Goal: Information Seeking & Learning: Learn about a topic

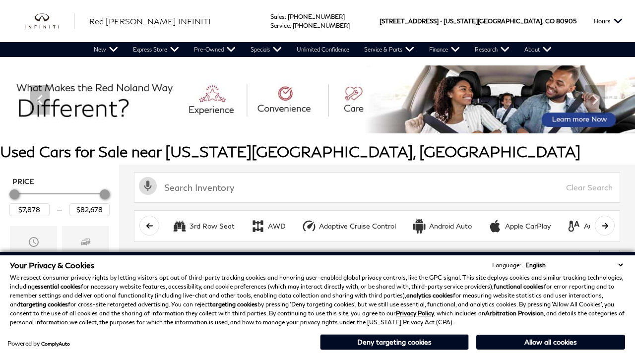
scroll to position [413, 0]
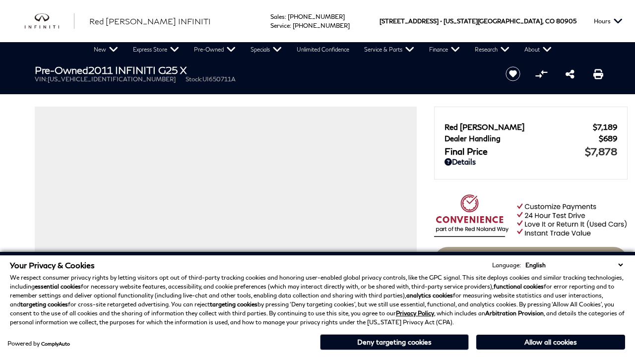
scroll to position [984, 0]
